Goal: Information Seeking & Learning: Learn about a topic

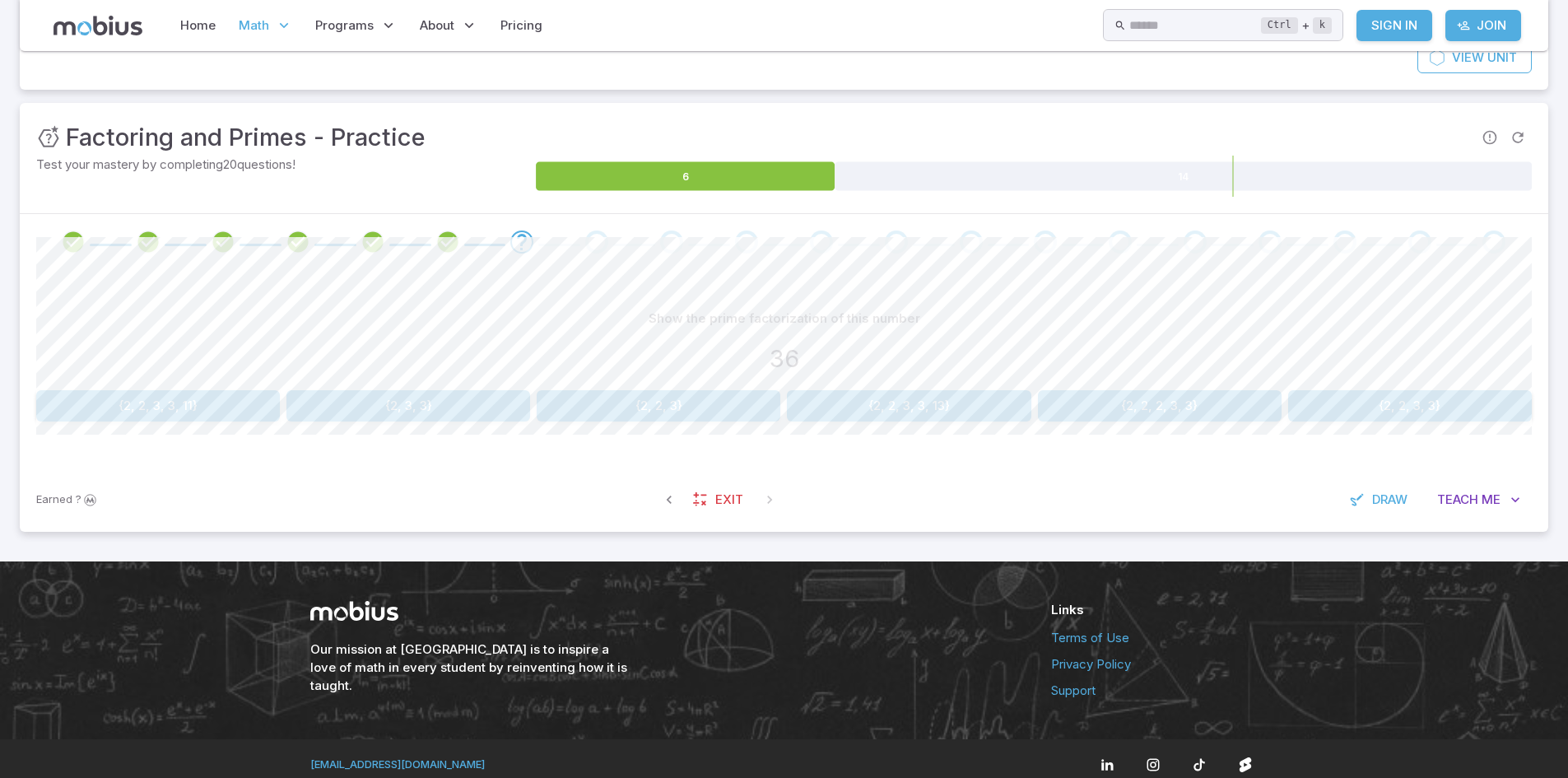
click at [112, 33] on icon at bounding box center [98, 25] width 89 height 20
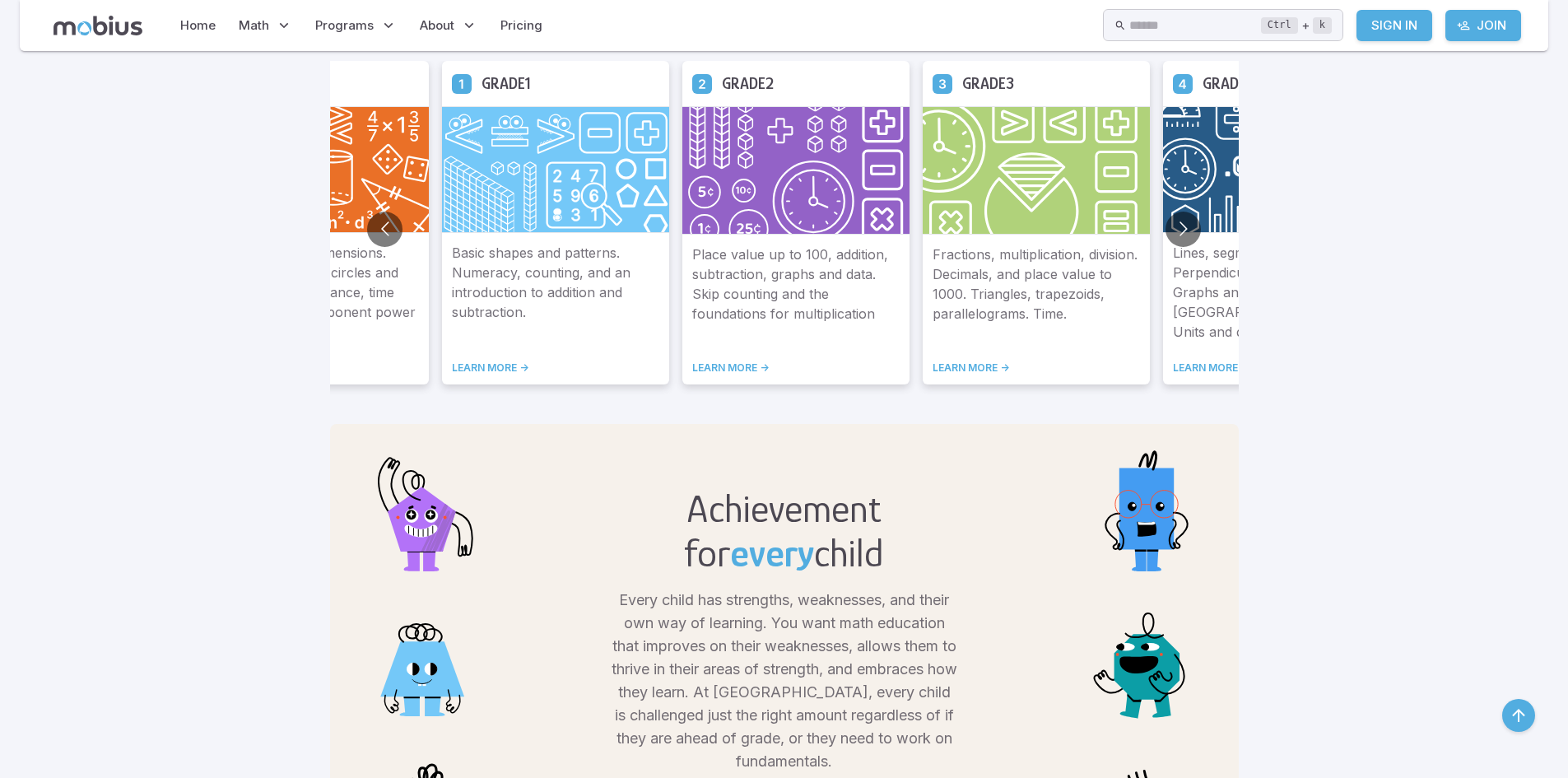
scroll to position [989, 0]
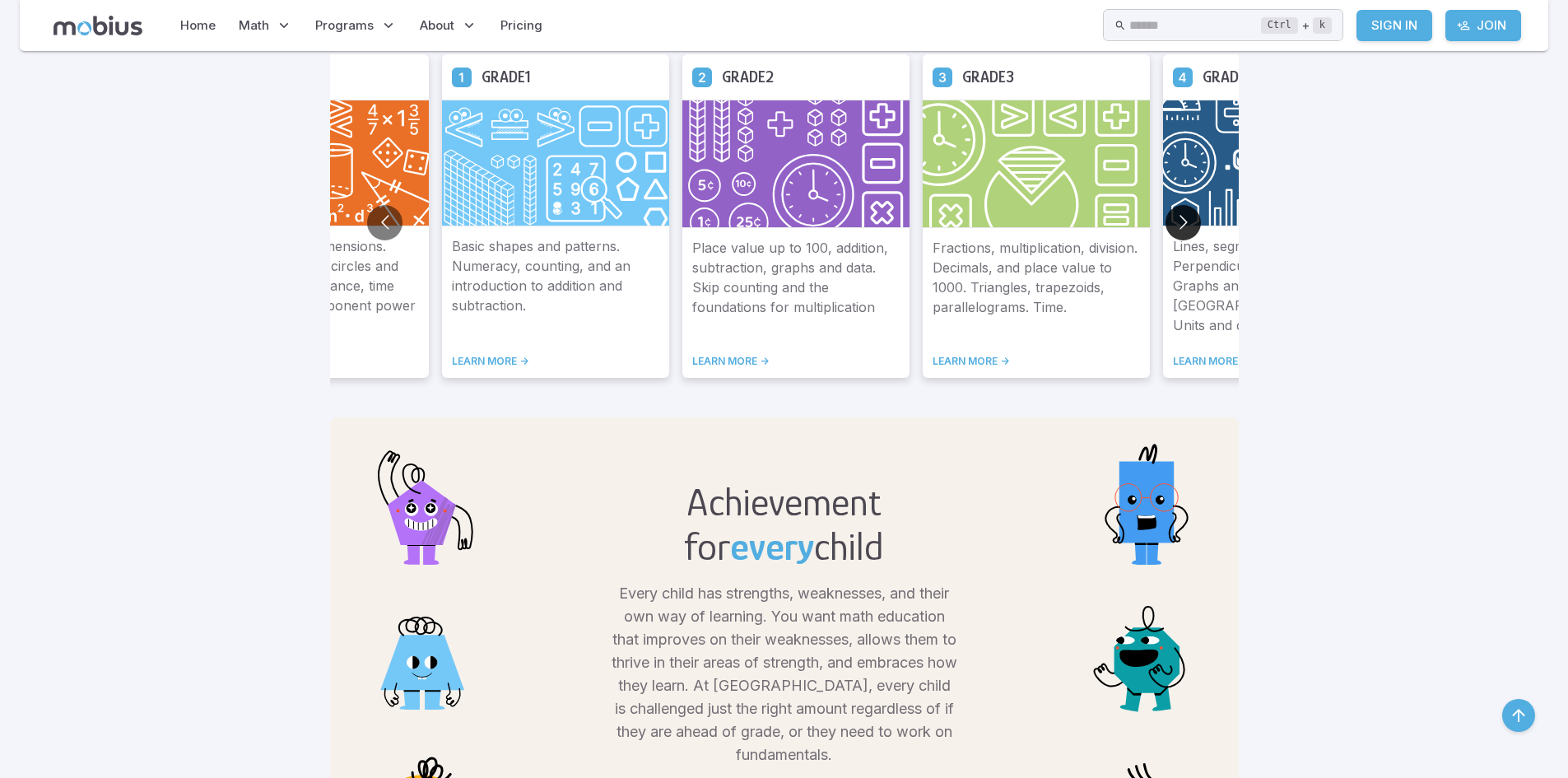
click at [1179, 220] on button "Go to next slide" at bounding box center [1183, 223] width 35 height 35
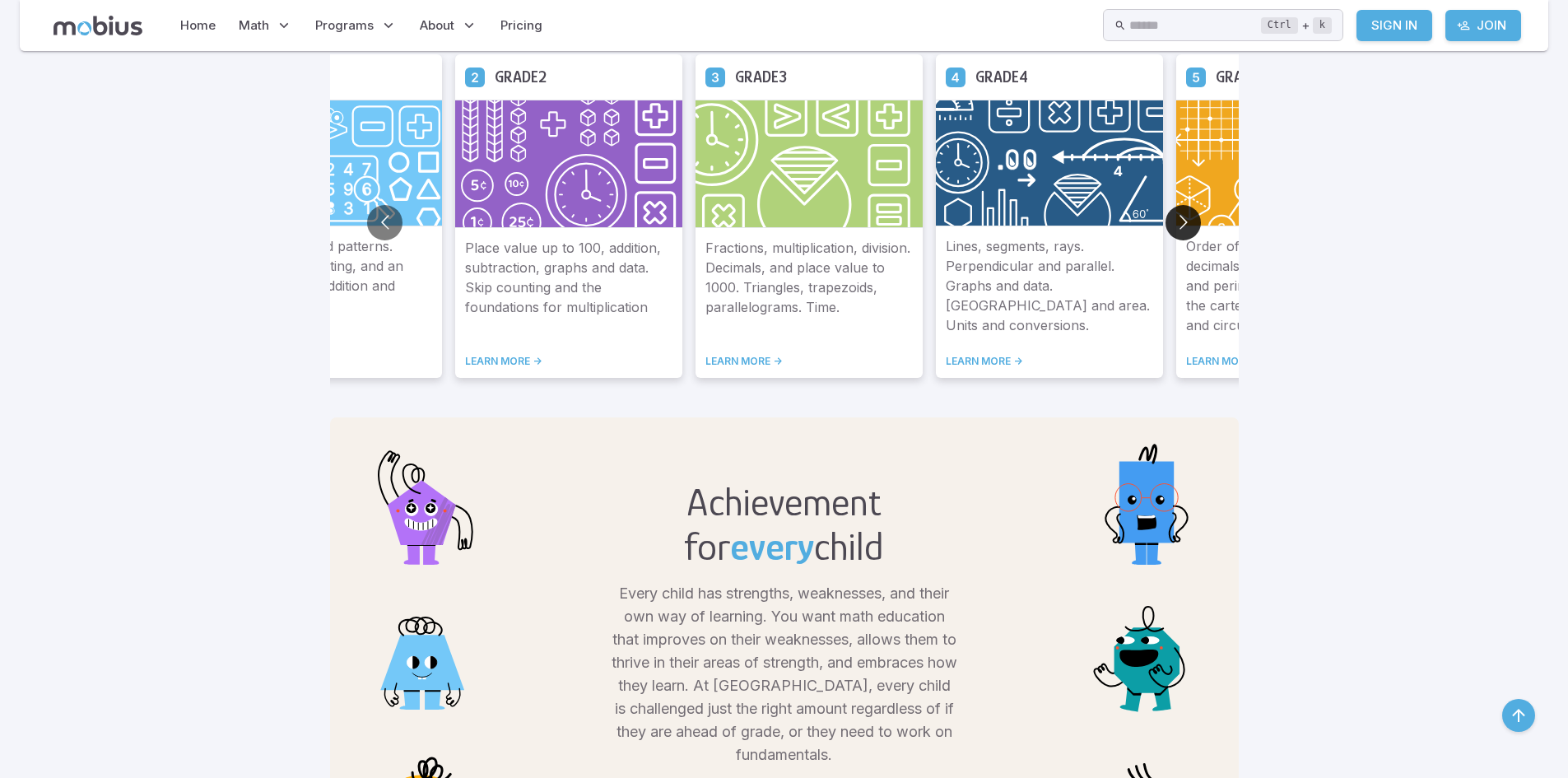
click at [1179, 220] on button "Go to next slide" at bounding box center [1183, 223] width 35 height 35
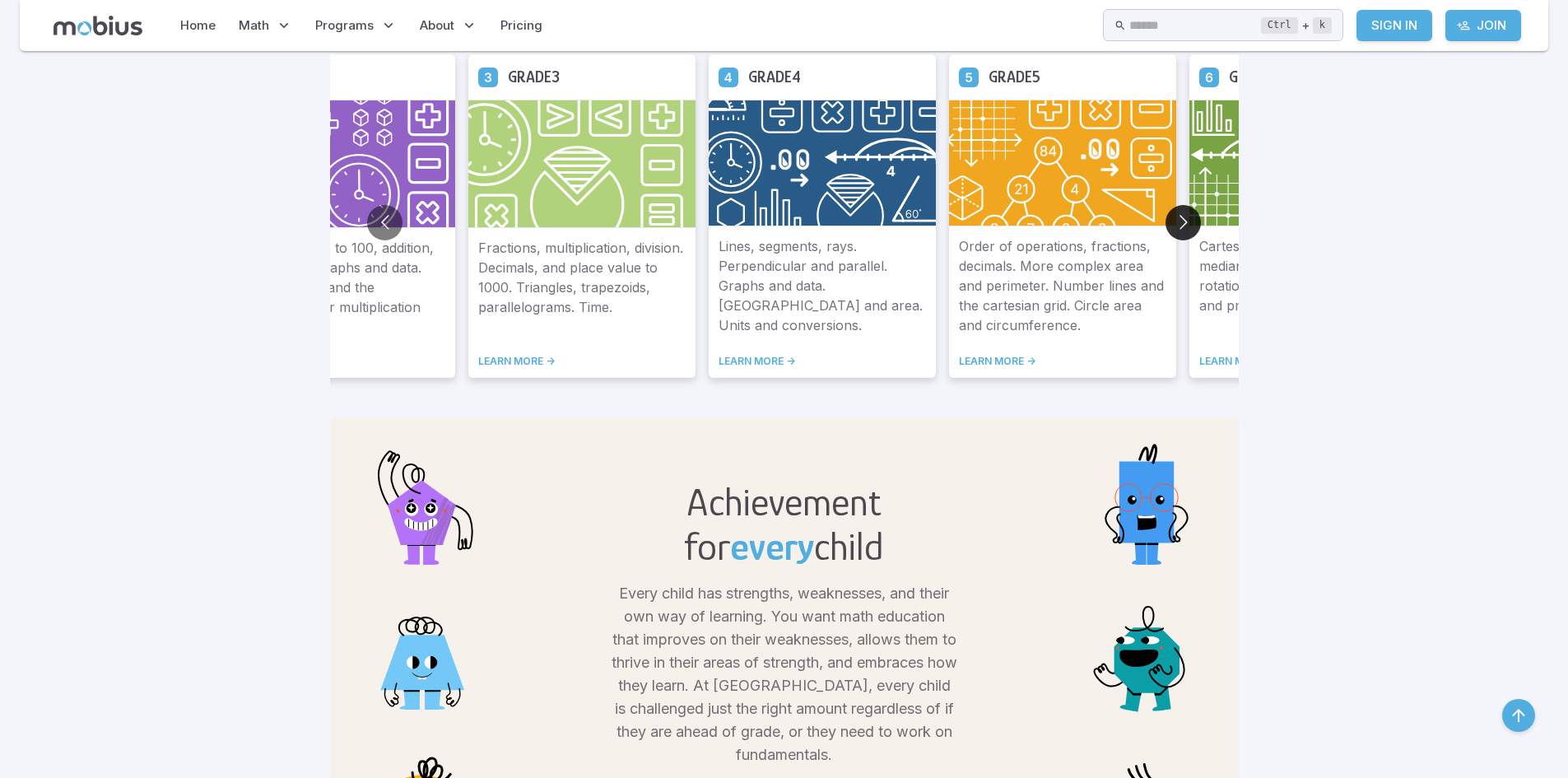
click at [1179, 220] on button "Go to next slide" at bounding box center [1183, 223] width 35 height 35
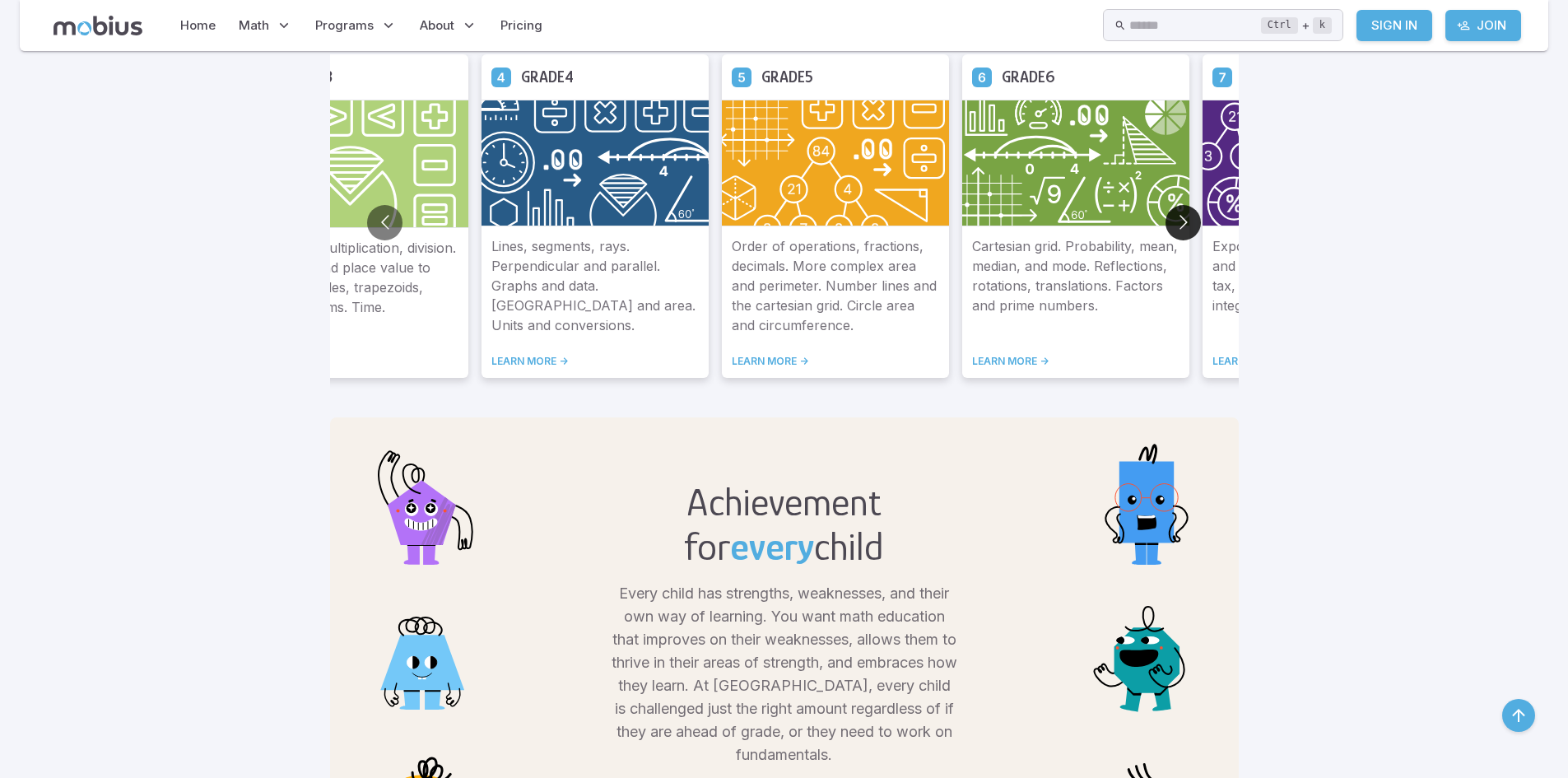
click at [1179, 220] on button "Go to next slide" at bounding box center [1183, 223] width 35 height 35
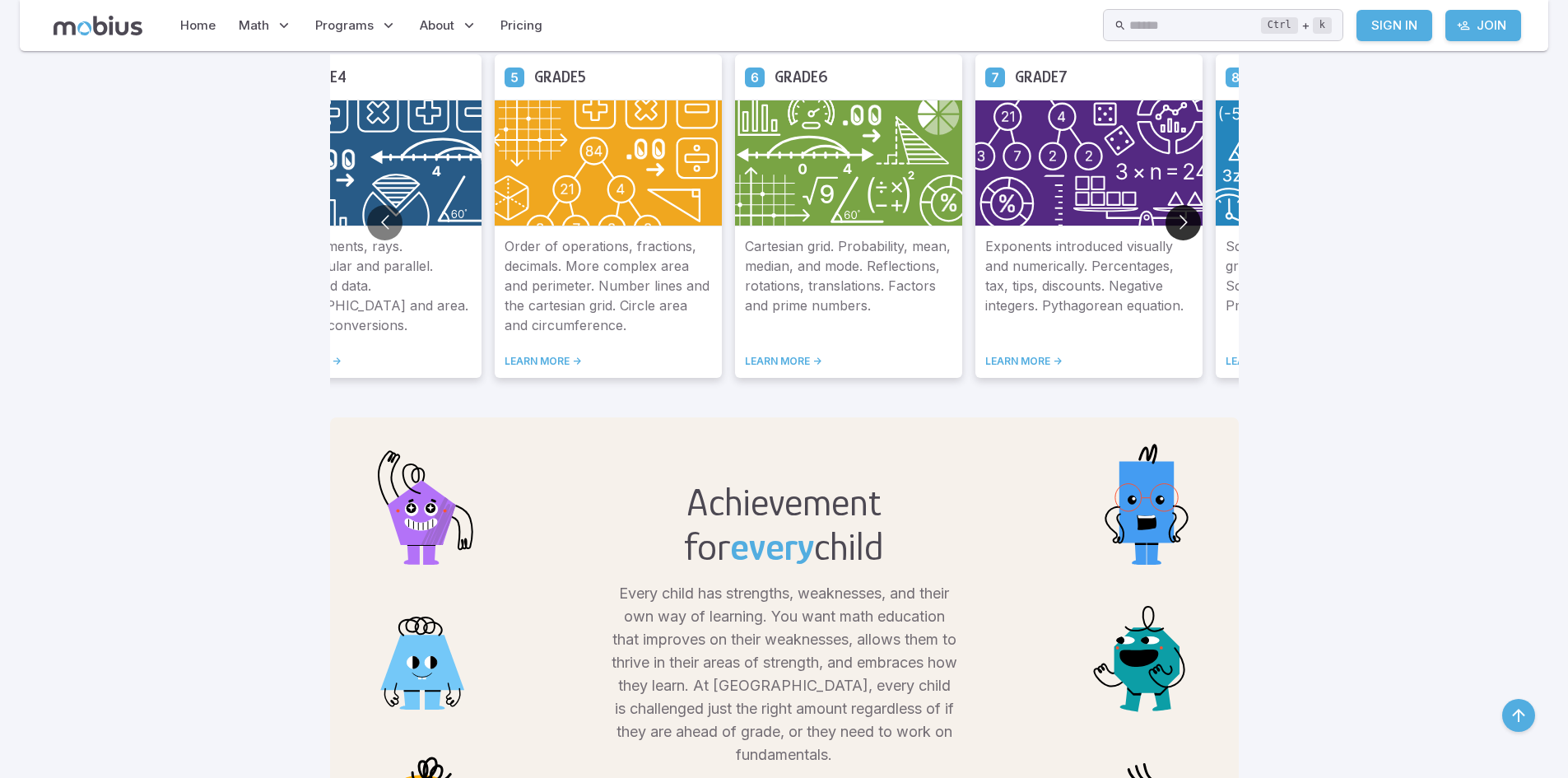
click at [1179, 220] on button "Go to next slide" at bounding box center [1183, 223] width 35 height 35
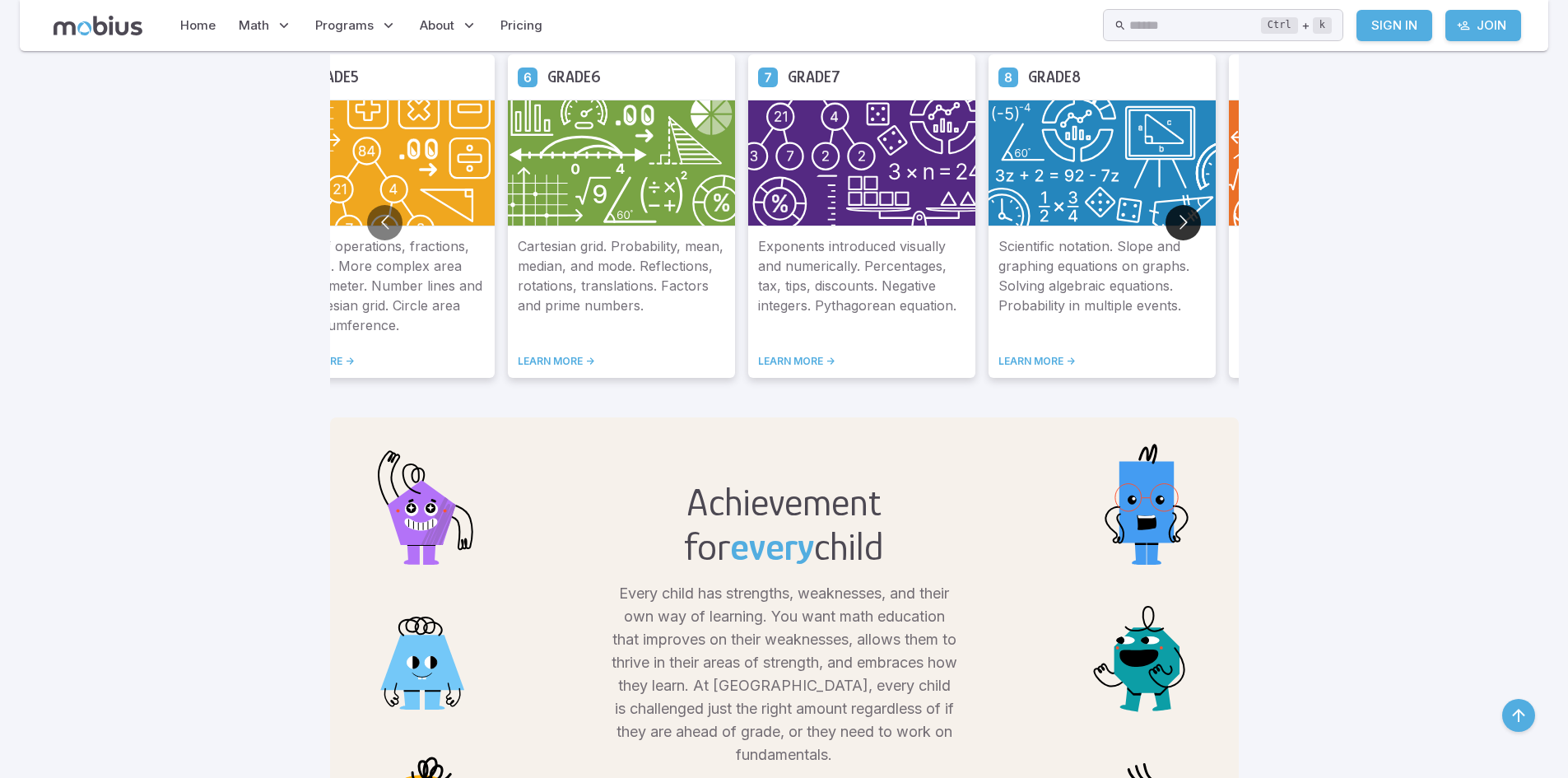
click at [1179, 220] on button "Go to next slide" at bounding box center [1183, 223] width 35 height 35
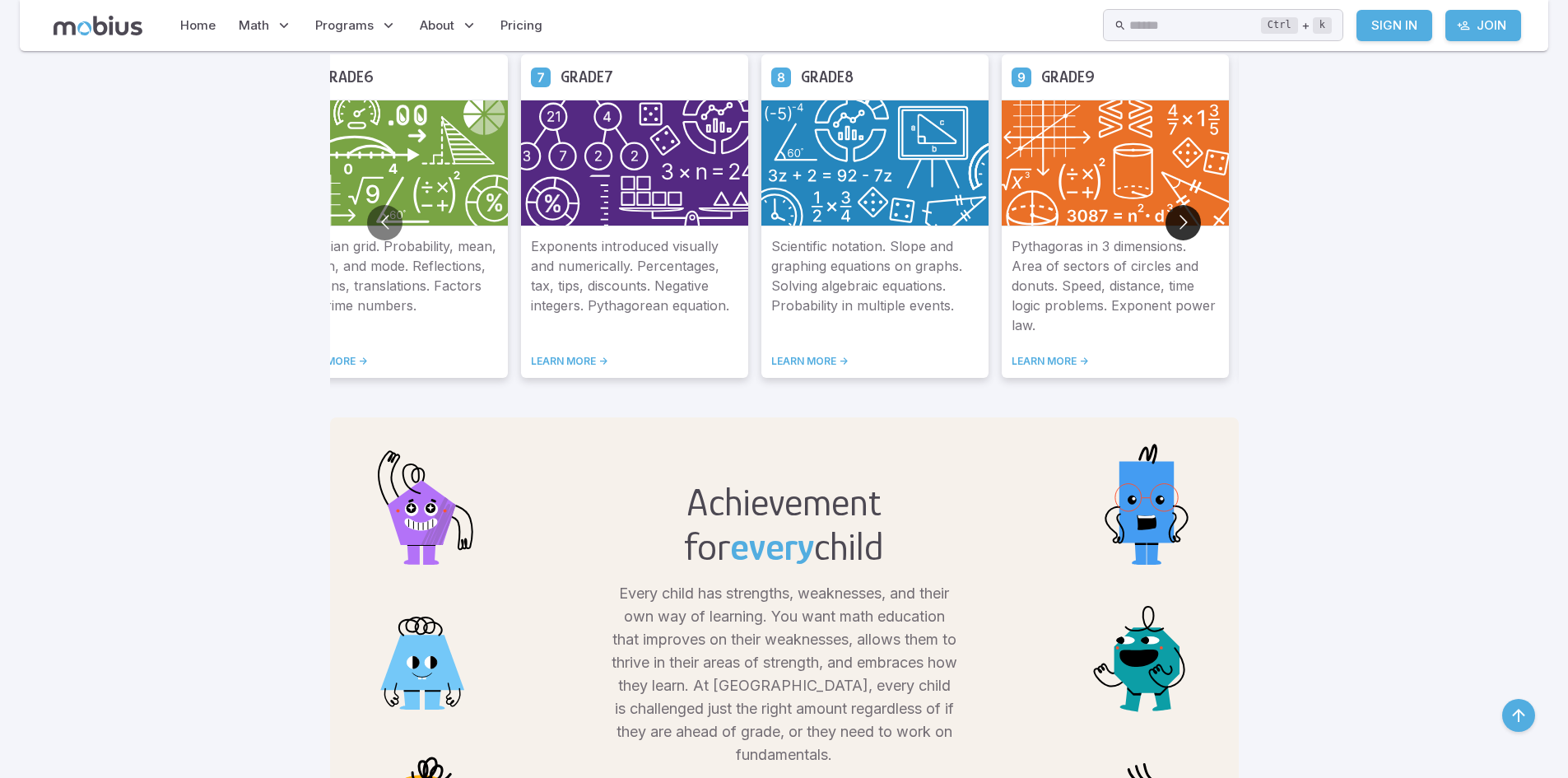
click at [1168, 229] on button "Go to next slide" at bounding box center [1183, 223] width 35 height 35
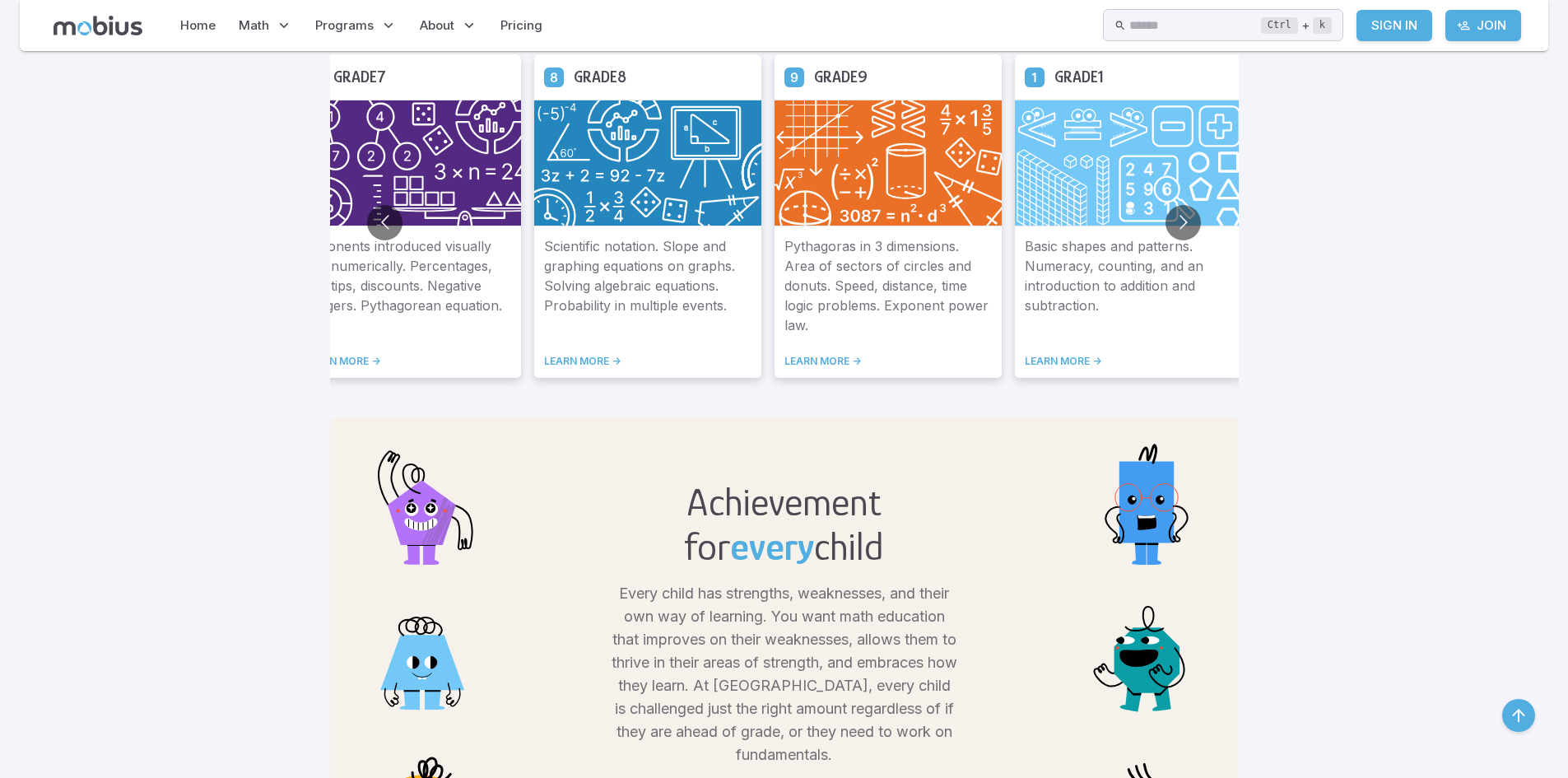
drag, startPoint x: 606, startPoint y: 363, endPoint x: 615, endPoint y: 344, distance: 21.0
click at [606, 362] on link "LEARN MORE ->" at bounding box center [648, 361] width 208 height 13
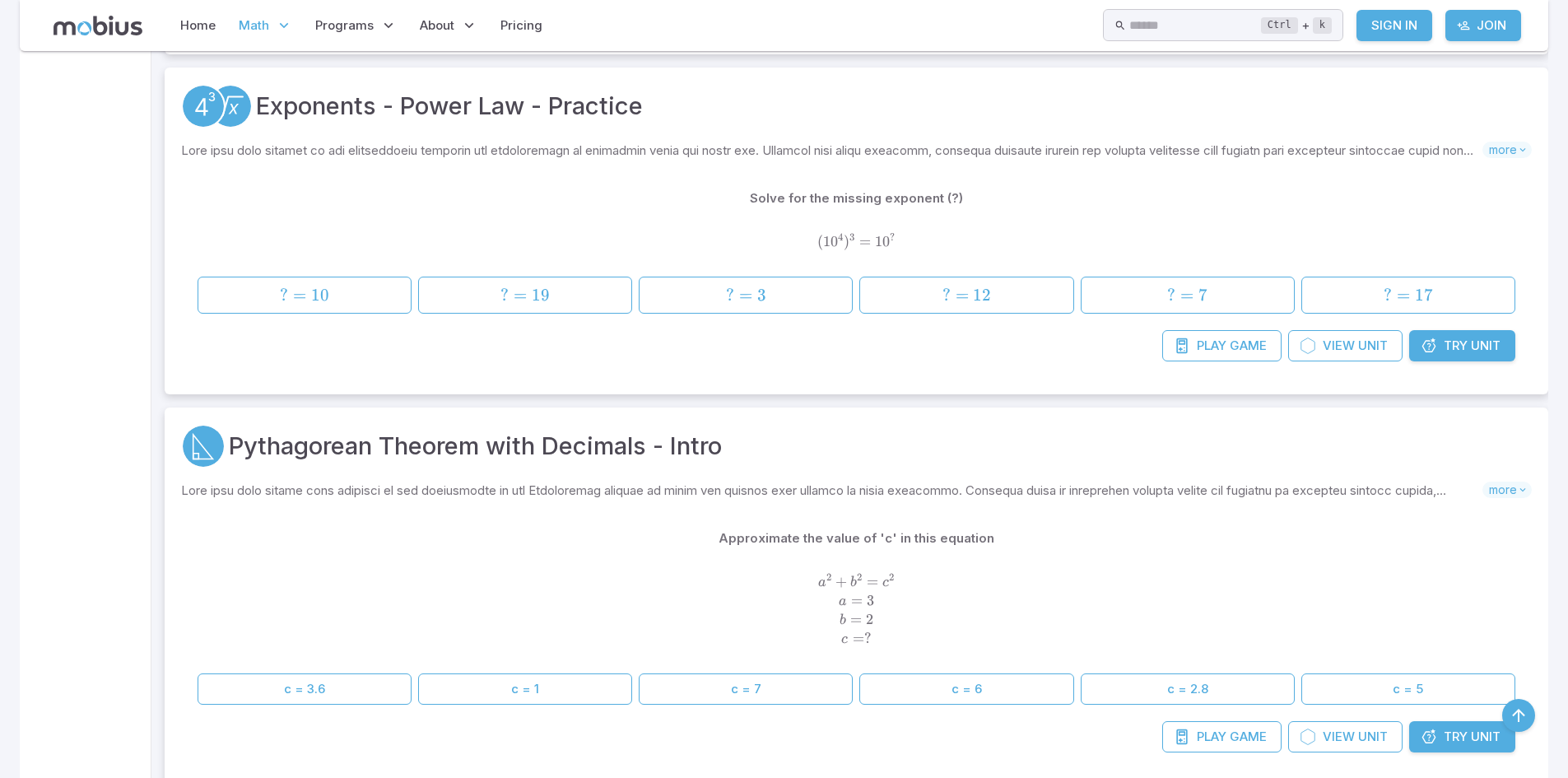
scroll to position [37215, 0]
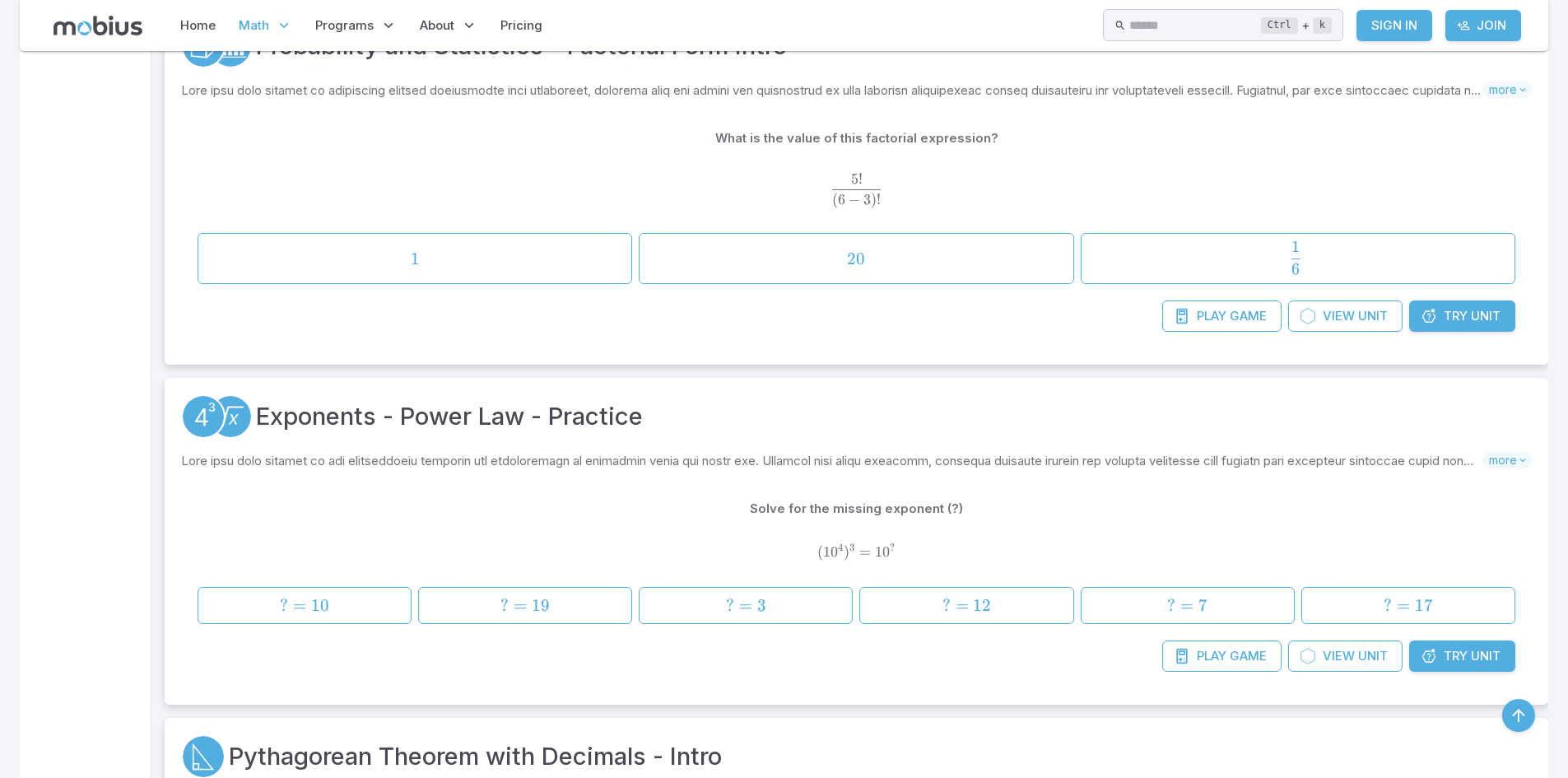
drag, startPoint x: 164, startPoint y: 652, endPoint x: 114, endPoint y: 607, distance: 67.3
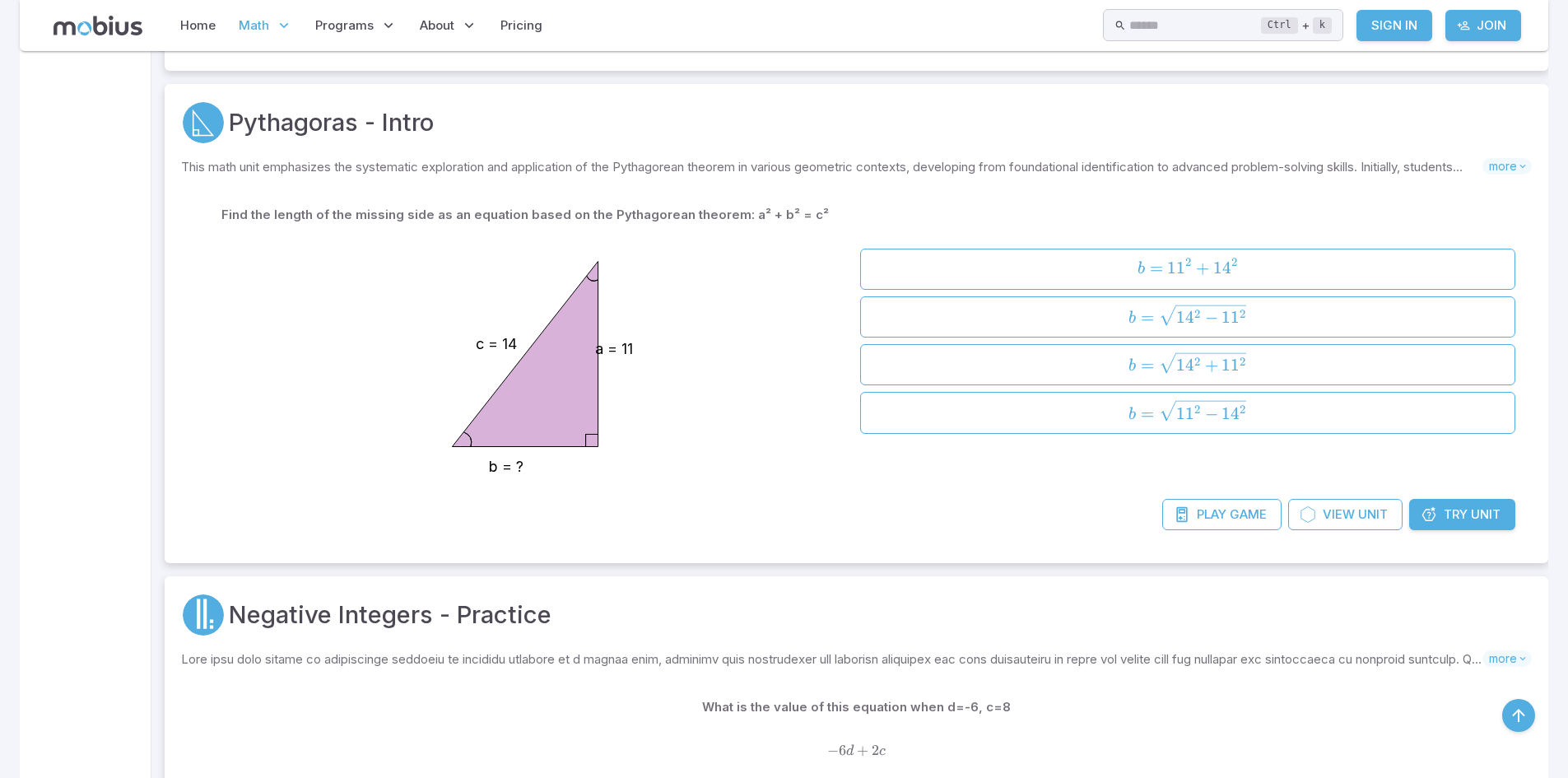
scroll to position [34249, 0]
